Goal: Information Seeking & Learning: Understand process/instructions

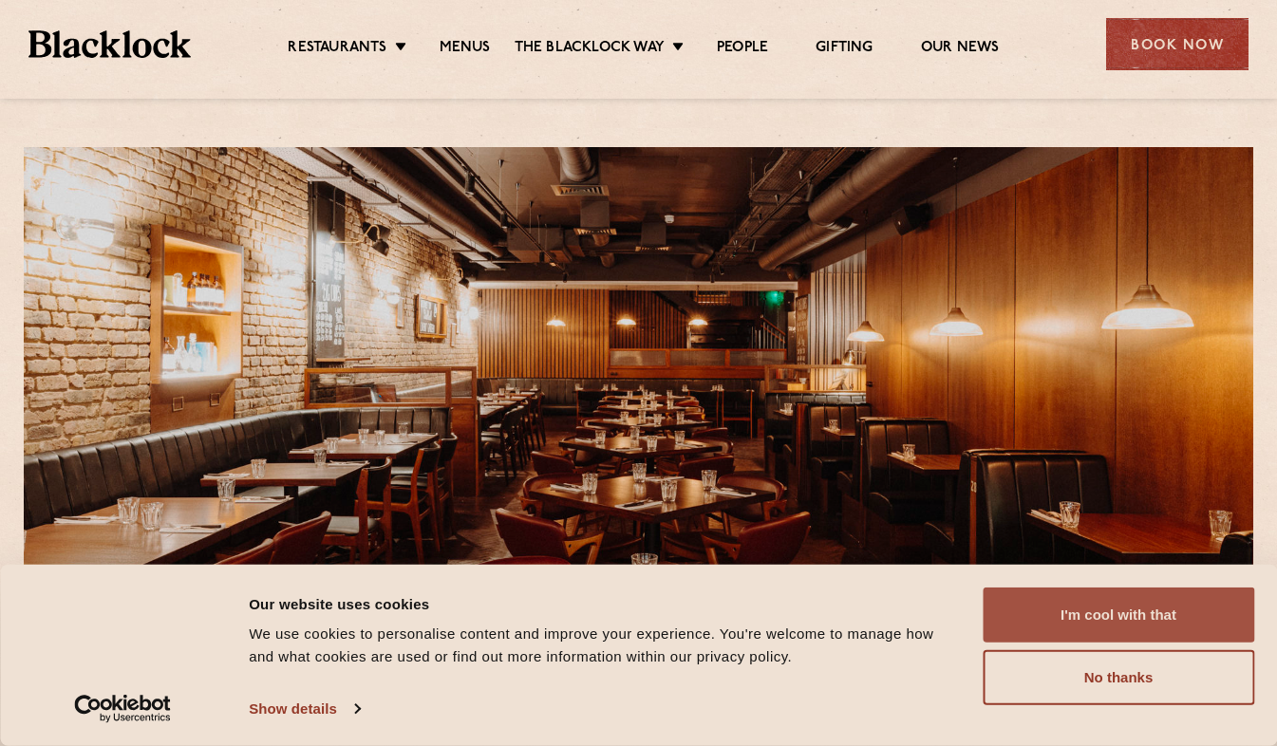
click at [1123, 608] on button "I'm cool with that" at bounding box center [1117, 615] width 271 height 55
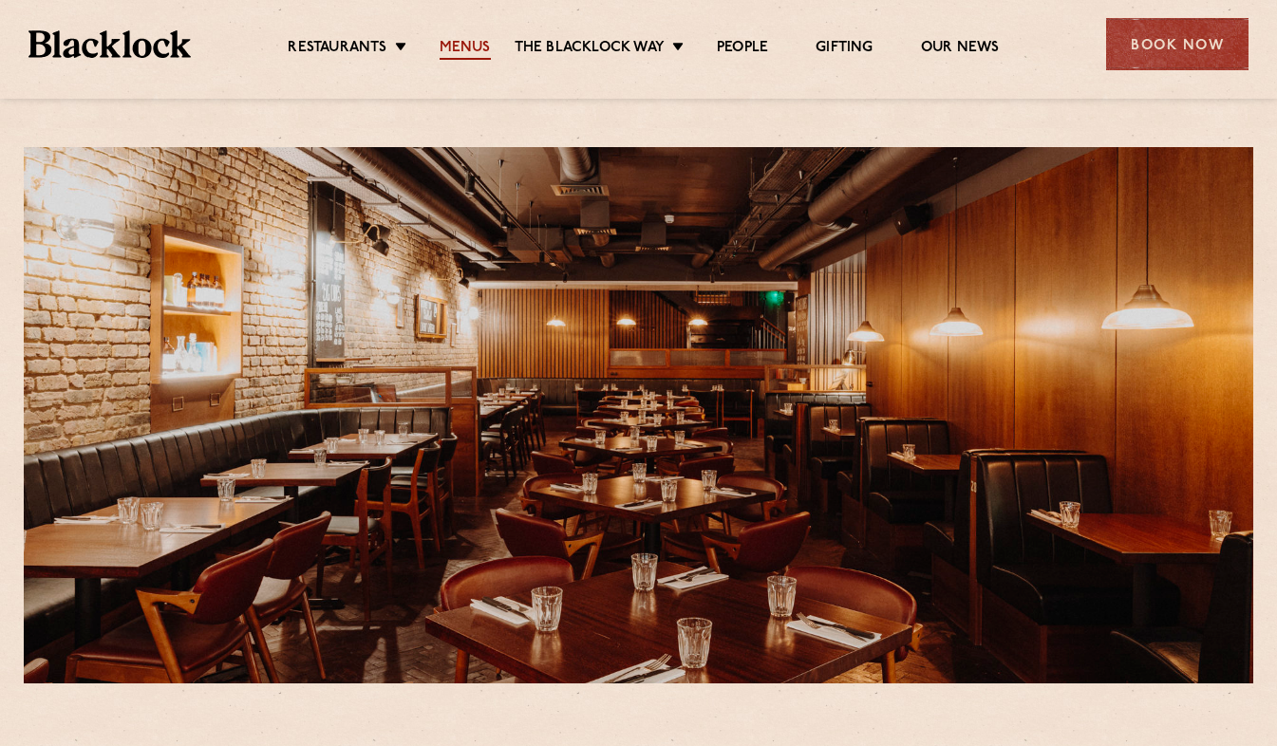
click at [477, 50] on link "Menus" at bounding box center [465, 49] width 51 height 21
